Goal: Information Seeking & Learning: Learn about a topic

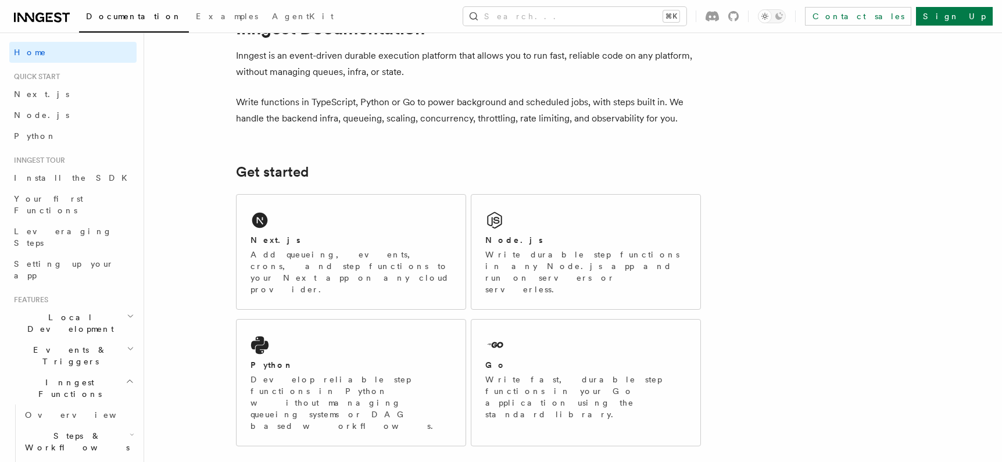
scroll to position [56, 0]
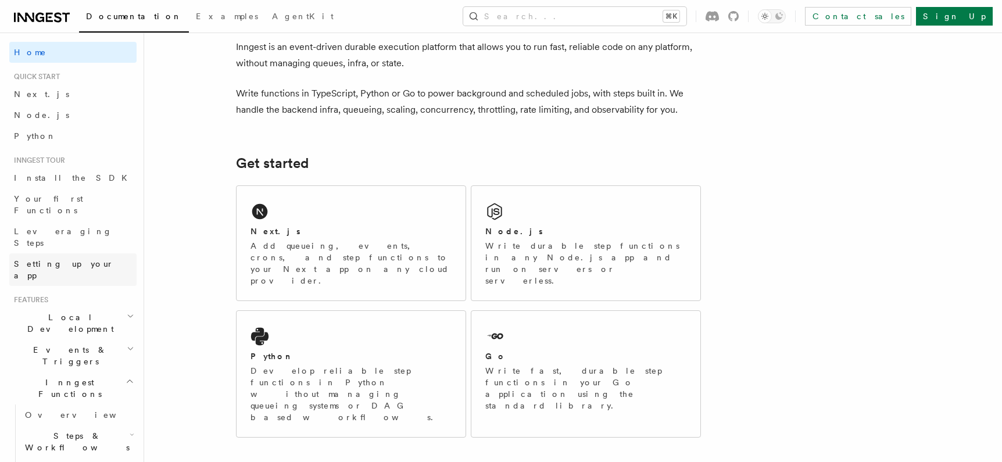
click at [48, 259] on span "Setting up your app" at bounding box center [64, 269] width 100 height 21
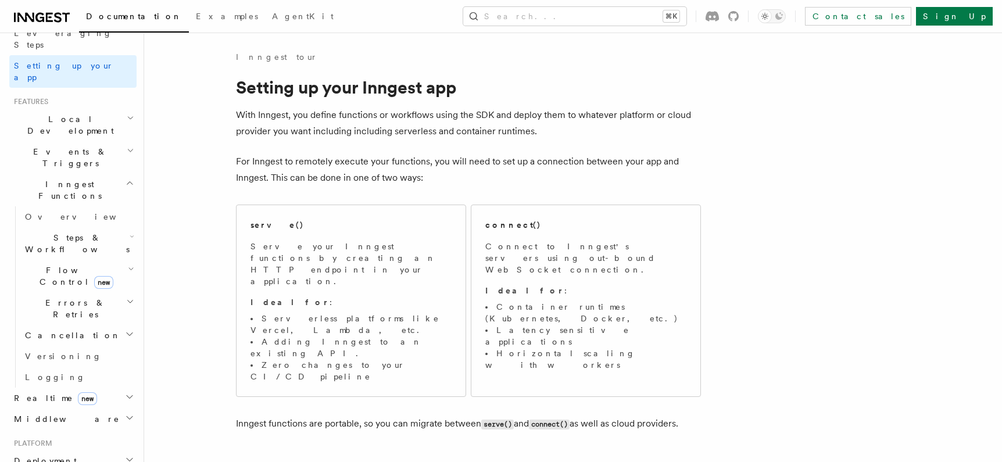
scroll to position [205, 0]
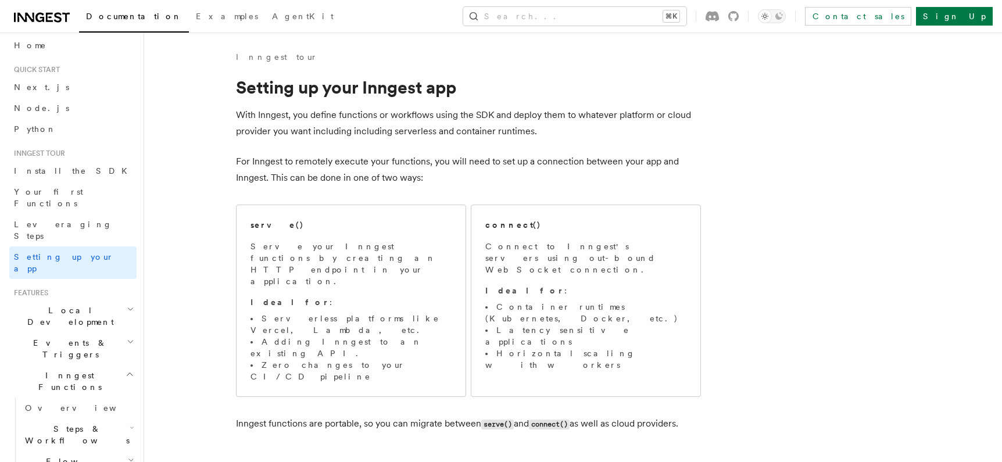
scroll to position [4, 0]
click at [196, 12] on span "Examples" at bounding box center [227, 16] width 62 height 9
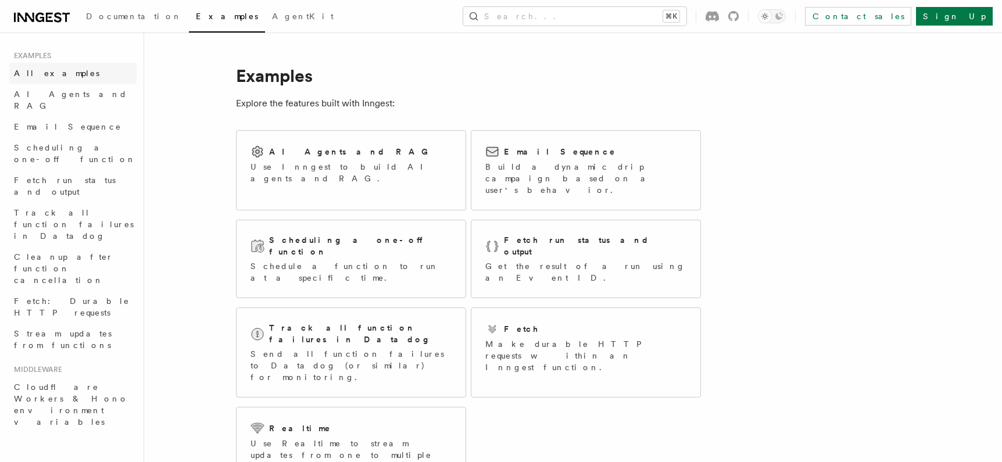
click at [87, 71] on link "All examples" at bounding box center [72, 73] width 127 height 21
click at [73, 116] on link "Email Sequence" at bounding box center [72, 126] width 127 height 21
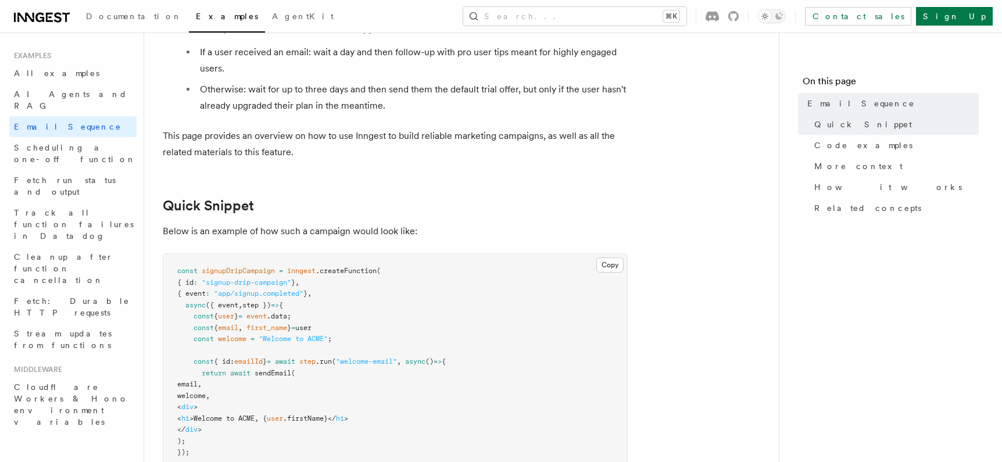
scroll to position [150, 0]
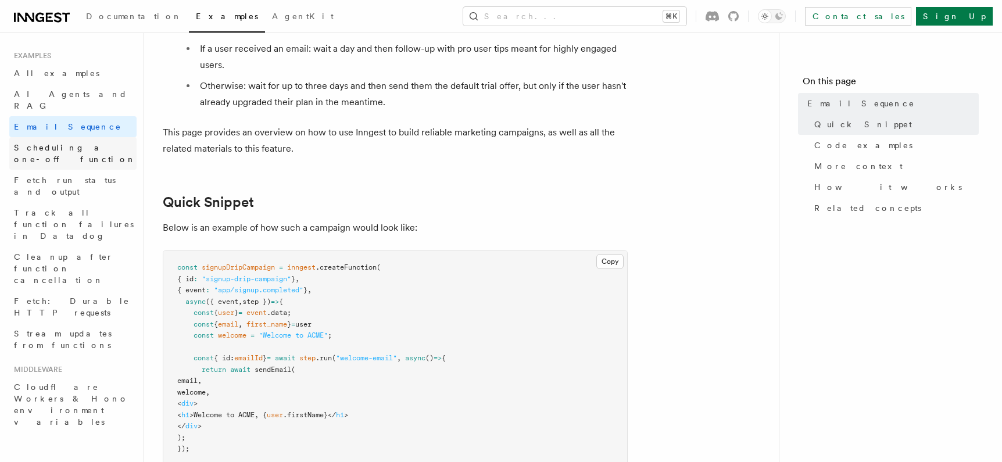
click at [61, 143] on span "Scheduling a one-off function" at bounding box center [75, 153] width 122 height 21
